Goal: Task Accomplishment & Management: Complete application form

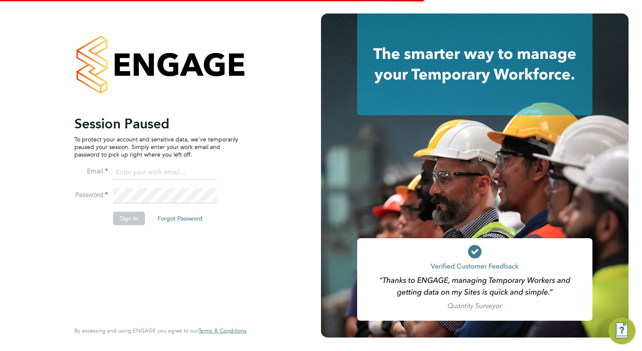
type input "megan.westlotorn@alliancemsp.co.uk"
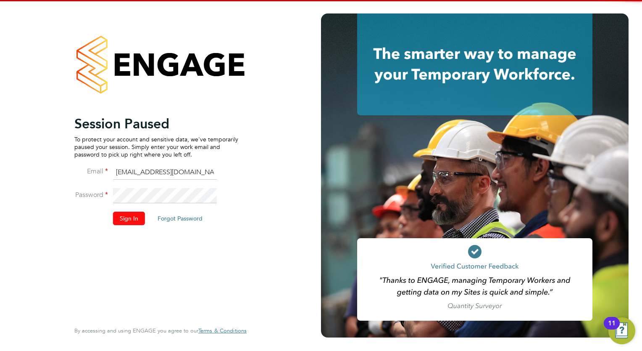
click at [138, 221] on button "Sign In" at bounding box center [129, 217] width 32 height 13
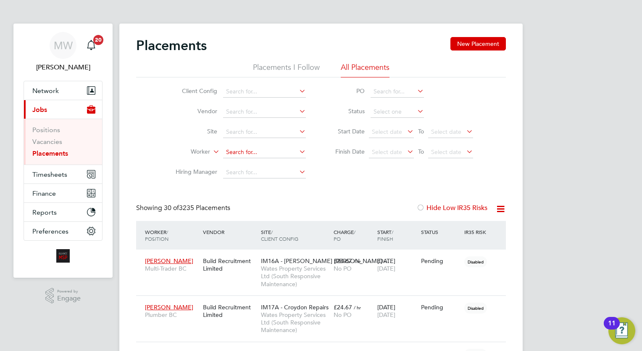
click at [246, 154] on input at bounding box center [264, 152] width 83 height 12
click at [275, 160] on b "Curley" at bounding box center [299, 163] width 49 height 7
type input "Gary Curley"
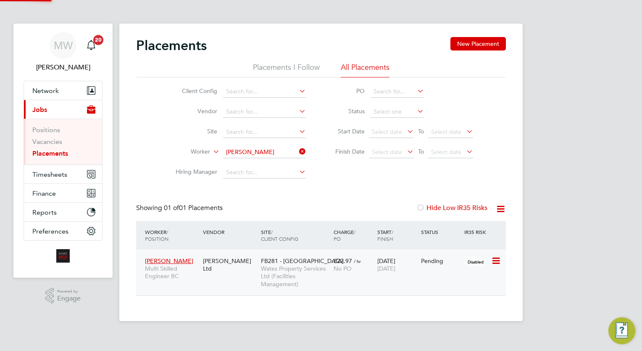
click at [326, 277] on span "Wates Property Services Ltd (Facilities Management)" at bounding box center [295, 275] width 69 height 23
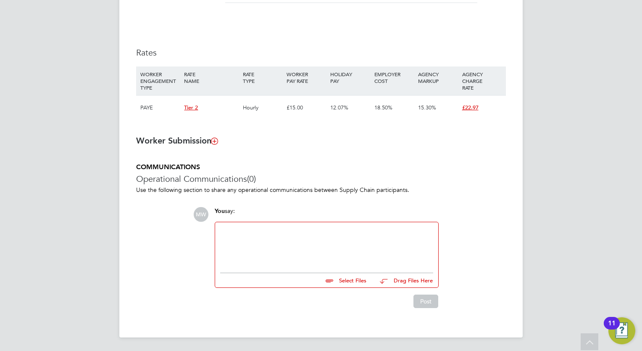
click at [293, 240] on div at bounding box center [326, 245] width 213 height 36
click at [346, 279] on input "file" at bounding box center [370, 279] width 126 height 12
type input "C:\fakepath\Re_ Competencies and Quals - Temp Workers.eml"
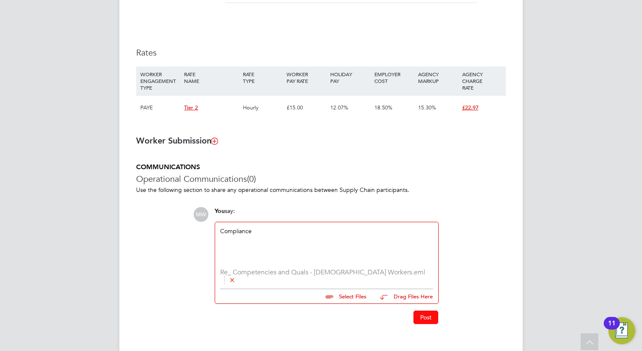
drag, startPoint x: 417, startPoint y: 290, endPoint x: 417, endPoint y: 303, distance: 13.0
drag, startPoint x: 417, startPoint y: 303, endPoint x: 428, endPoint y: 314, distance: 15.5
click at [427, 314] on button "Post" at bounding box center [426, 316] width 25 height 13
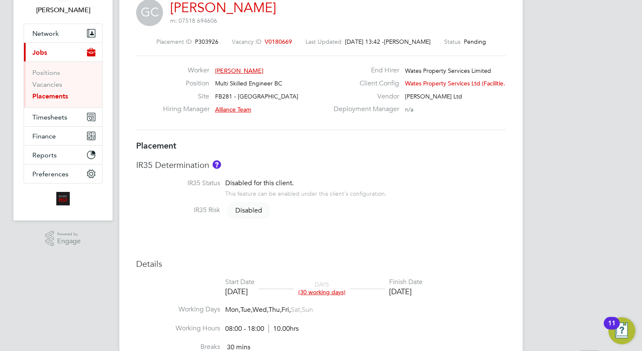
scroll to position [10, 0]
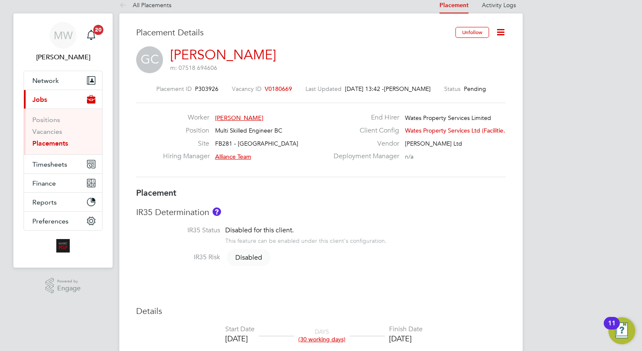
click at [54, 141] on link "Placements" at bounding box center [50, 143] width 36 height 8
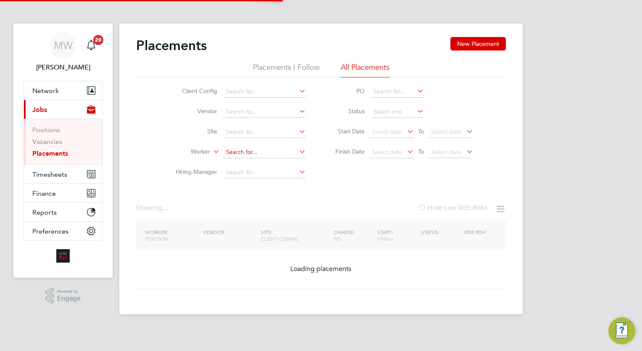
click at [245, 151] on input at bounding box center [264, 152] width 83 height 12
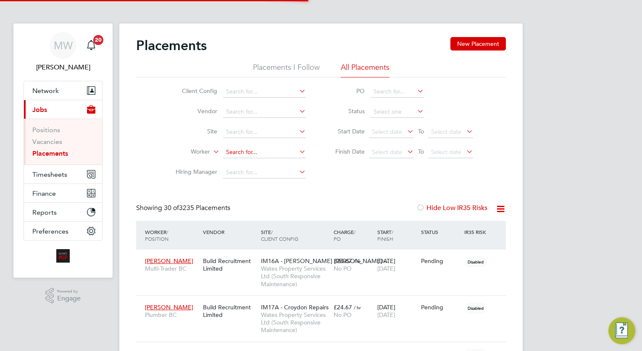
scroll to position [24, 58]
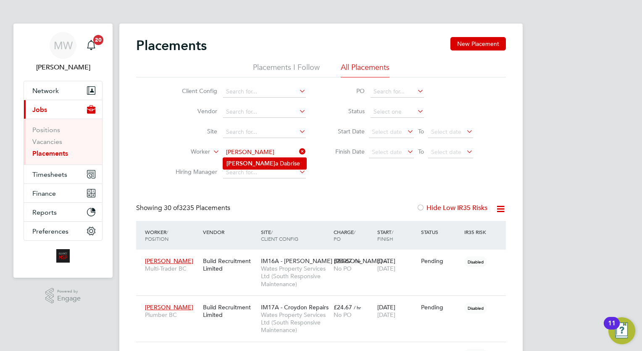
click at [265, 161] on li "Erik a Dabrise" at bounding box center [264, 163] width 83 height 11
type input "[PERSON_NAME]"
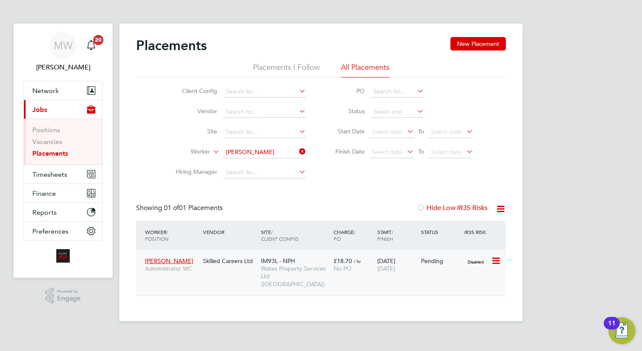
click at [389, 277] on div "Erika Dabrise Administrator WC Skilled Careers Ltd IM93L - NPH Wates Property S…" at bounding box center [321, 272] width 370 height 46
click at [381, 253] on div "29 Sep 2025 27 Dec 2025" at bounding box center [397, 265] width 44 height 24
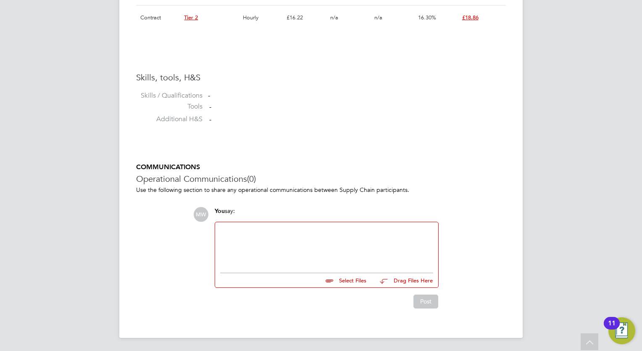
click at [274, 250] on div at bounding box center [326, 245] width 213 height 36
click at [358, 283] on input "file" at bounding box center [370, 279] width 126 height 12
type input "C:\fakepath\Erika_Dabrise_240925_134039.pdf"
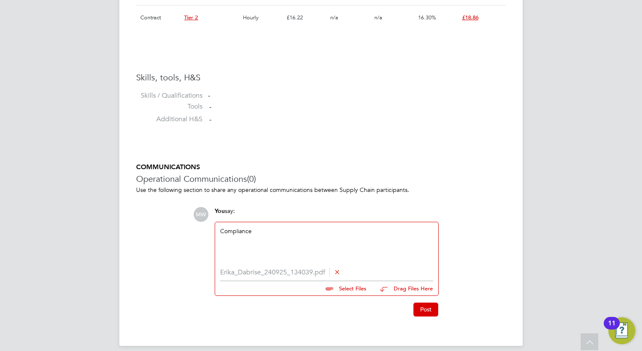
click at [348, 287] on input "file" at bounding box center [370, 287] width 126 height 12
type input "C:\fakepath\[PERSON_NAME] Alliance COC.docx"
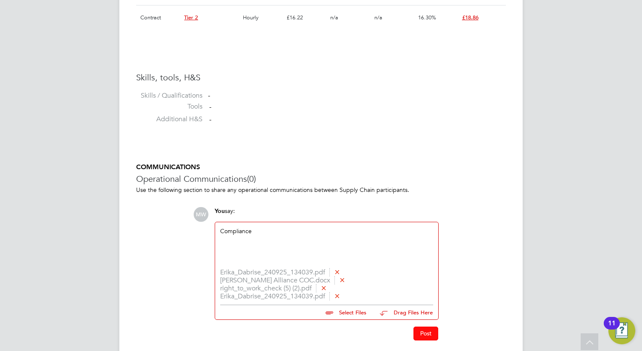
click at [427, 332] on button "Post" at bounding box center [426, 332] width 25 height 13
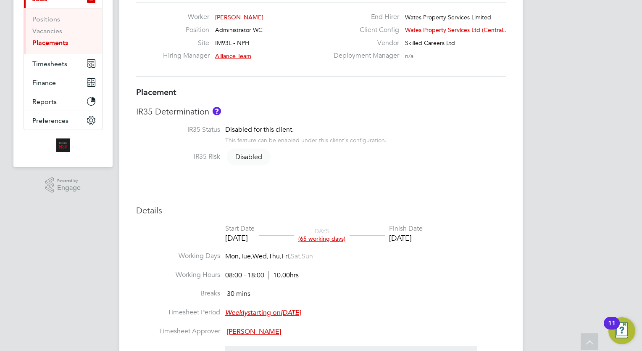
scroll to position [42, 0]
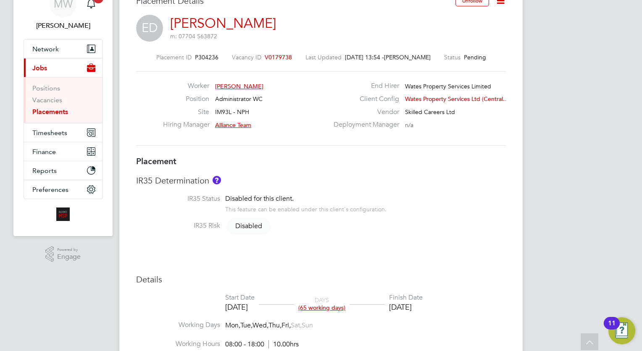
click at [51, 108] on link "Placements" at bounding box center [50, 112] width 36 height 8
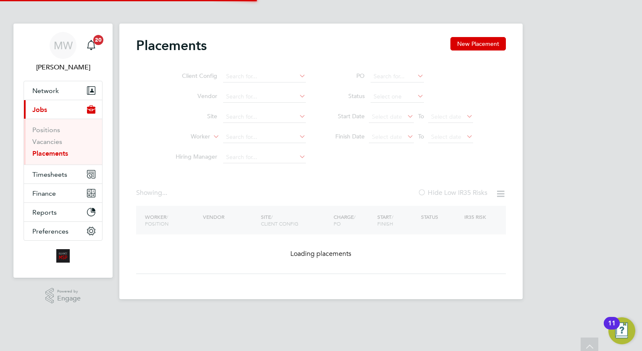
click at [54, 110] on button "Current page: Jobs" at bounding box center [63, 109] width 78 height 18
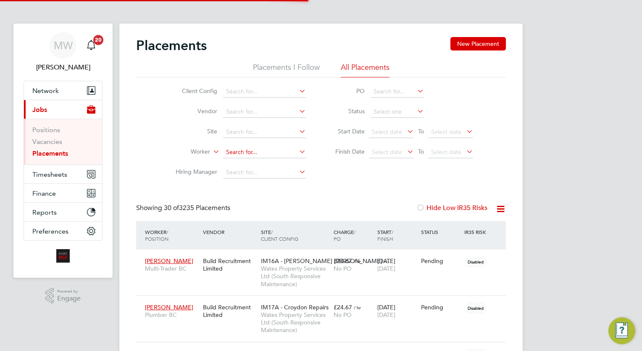
scroll to position [4, 4]
click at [237, 150] on input at bounding box center [264, 152] width 83 height 12
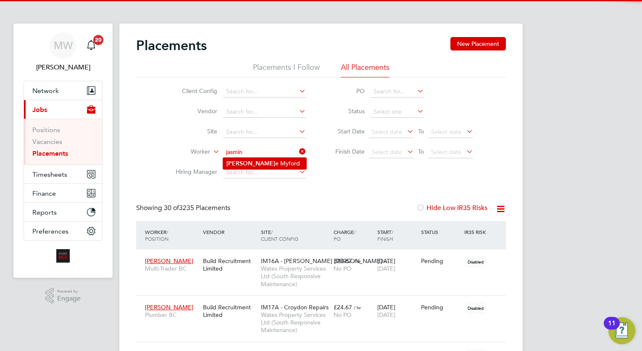
click at [269, 162] on li "[PERSON_NAME]" at bounding box center [264, 163] width 83 height 11
type input "[PERSON_NAME]"
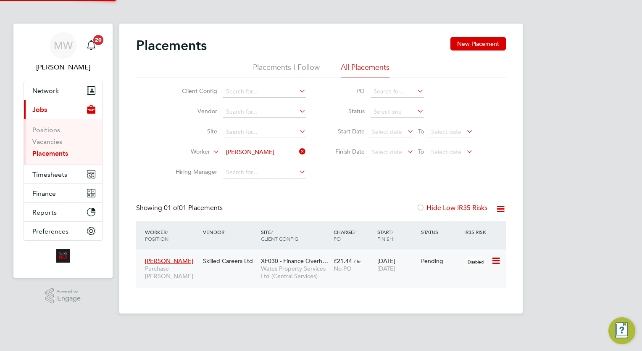
click at [343, 274] on div "£21.44 / hr No PO" at bounding box center [354, 265] width 44 height 24
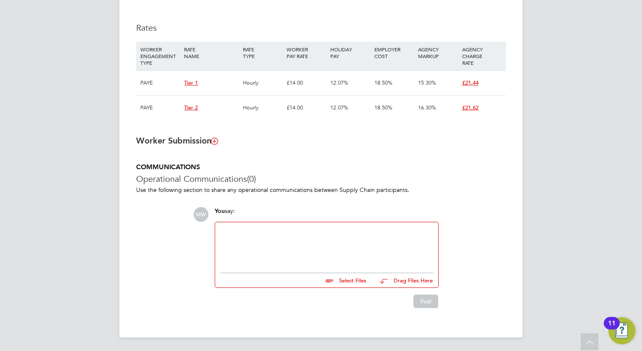
click at [300, 251] on div at bounding box center [326, 245] width 213 height 36
click at [356, 278] on input "file" at bounding box center [370, 279] width 126 height 12
type input "C:\fakepath\Myford_MergeDoc (1).pdf"
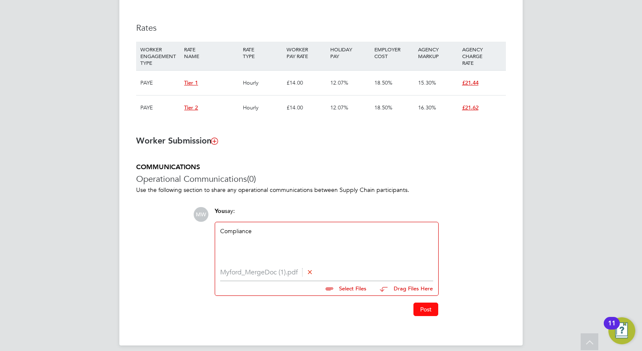
click at [433, 311] on button "Post" at bounding box center [426, 308] width 25 height 13
